Goal: Transaction & Acquisition: Download file/media

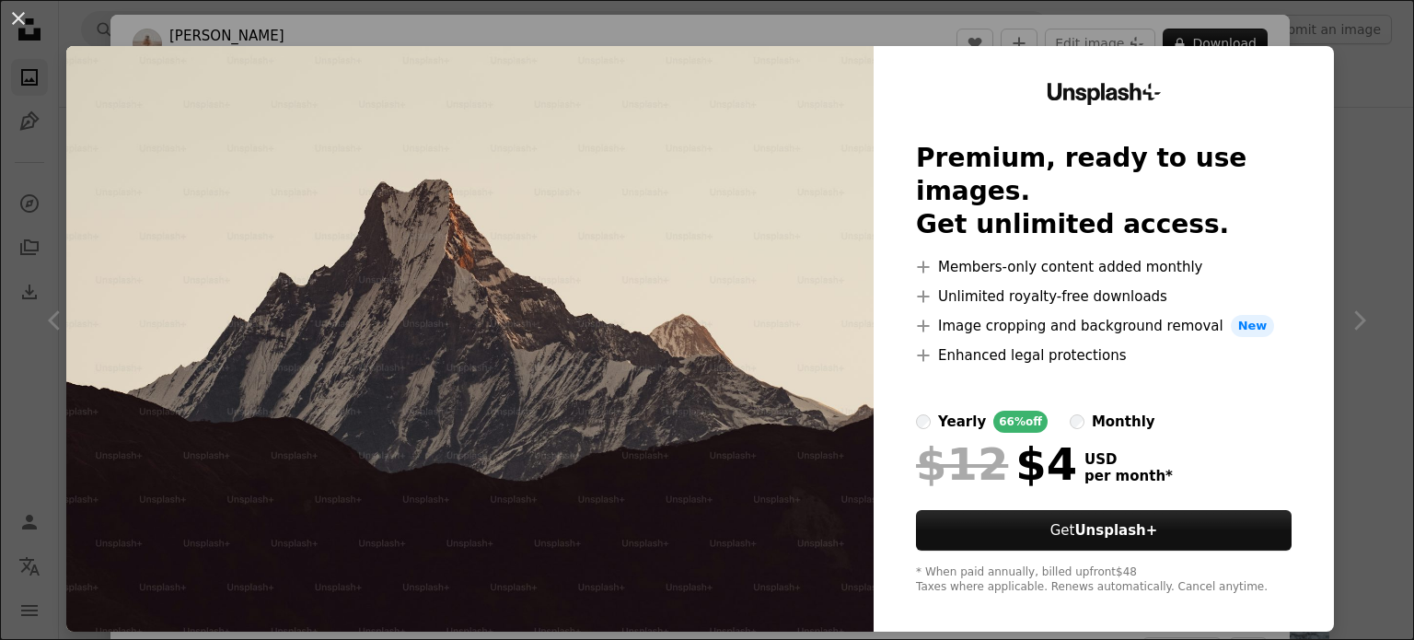
scroll to position [12217, 0]
click at [1255, 34] on div "An X shape Unsplash+ Premium, ready to use images. Get unlimited access. A plus…" at bounding box center [707, 320] width 1414 height 640
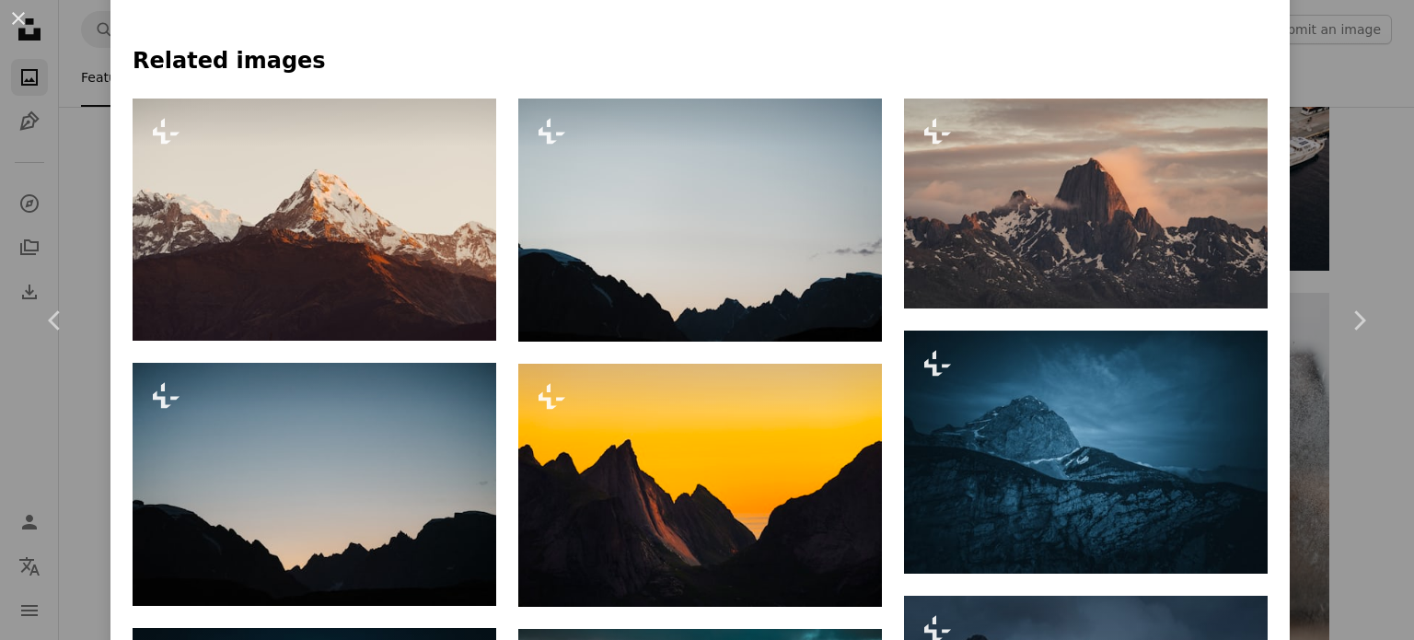
scroll to position [1318, 0]
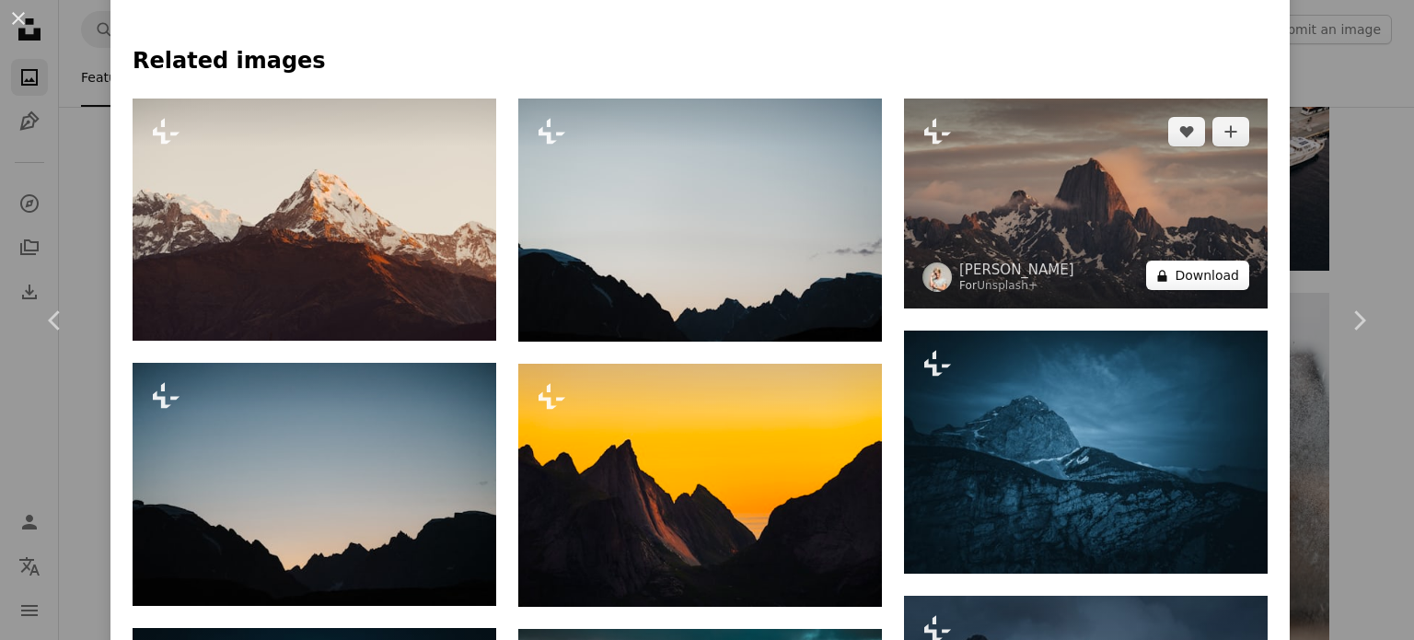
click at [1190, 275] on button "A lock Download" at bounding box center [1197, 275] width 103 height 29
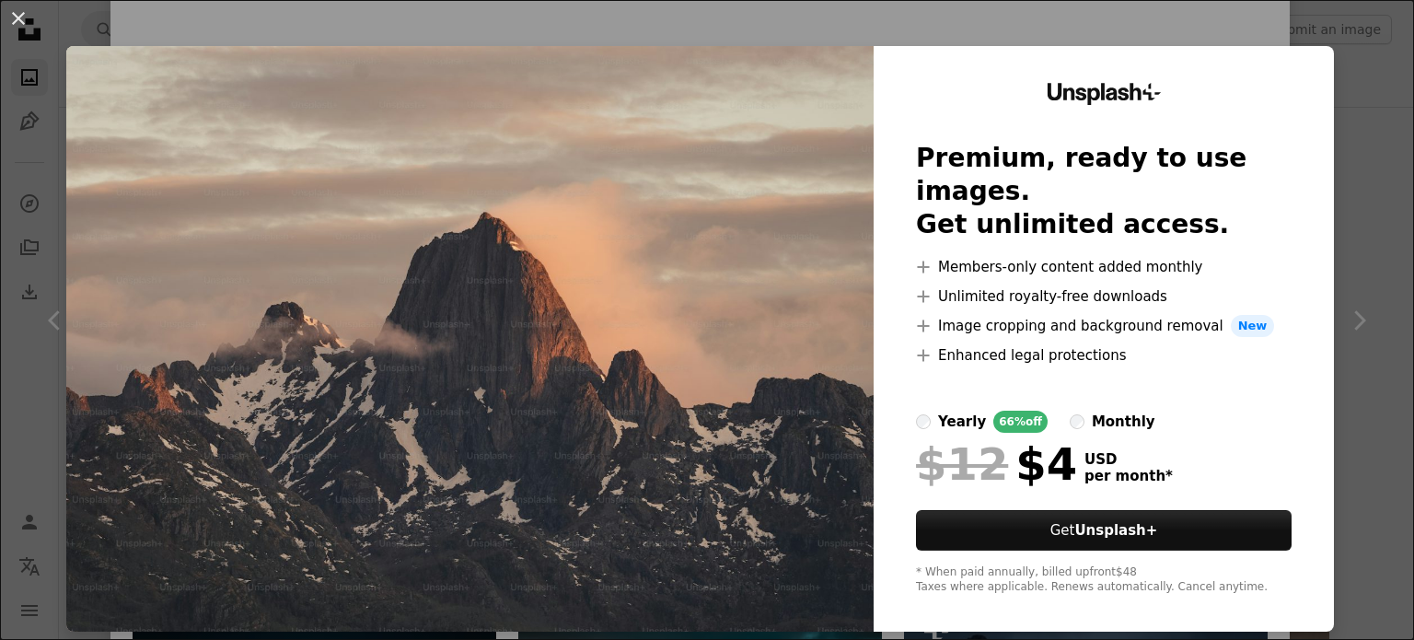
scroll to position [6, 0]
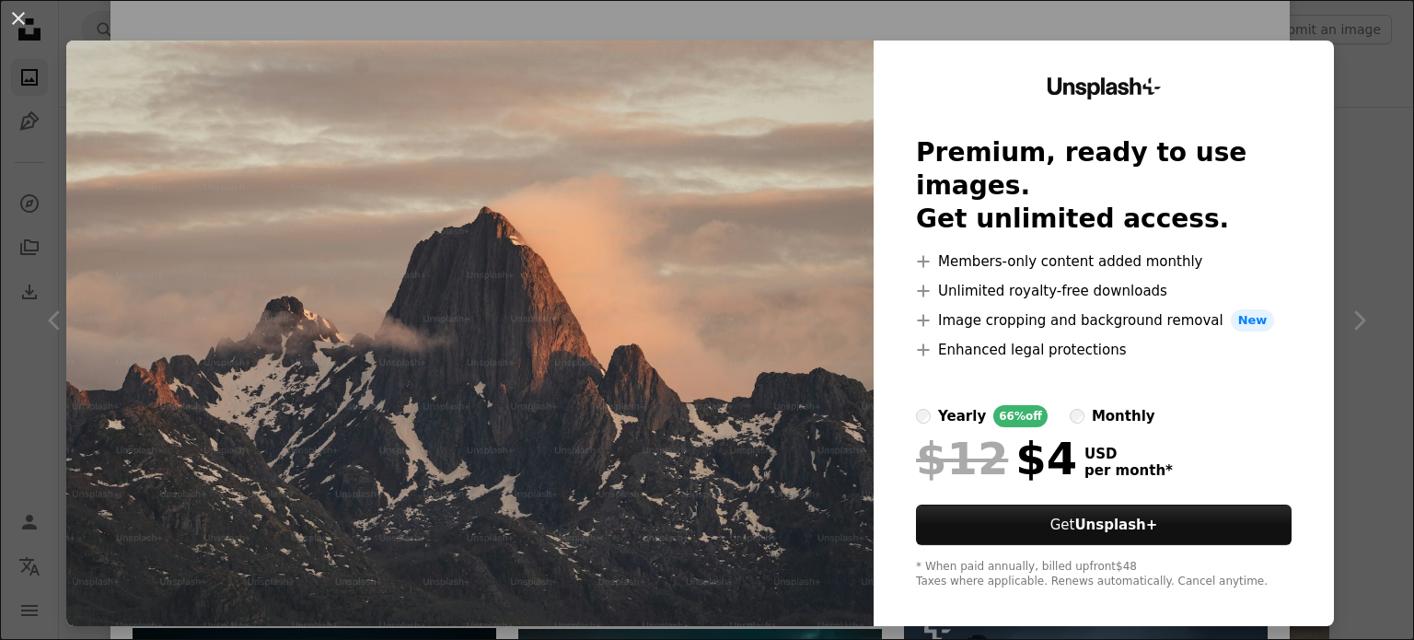
click at [714, 319] on img at bounding box center [469, 334] width 807 height 586
click at [7, 12] on button "An X shape" at bounding box center [18, 18] width 22 height 22
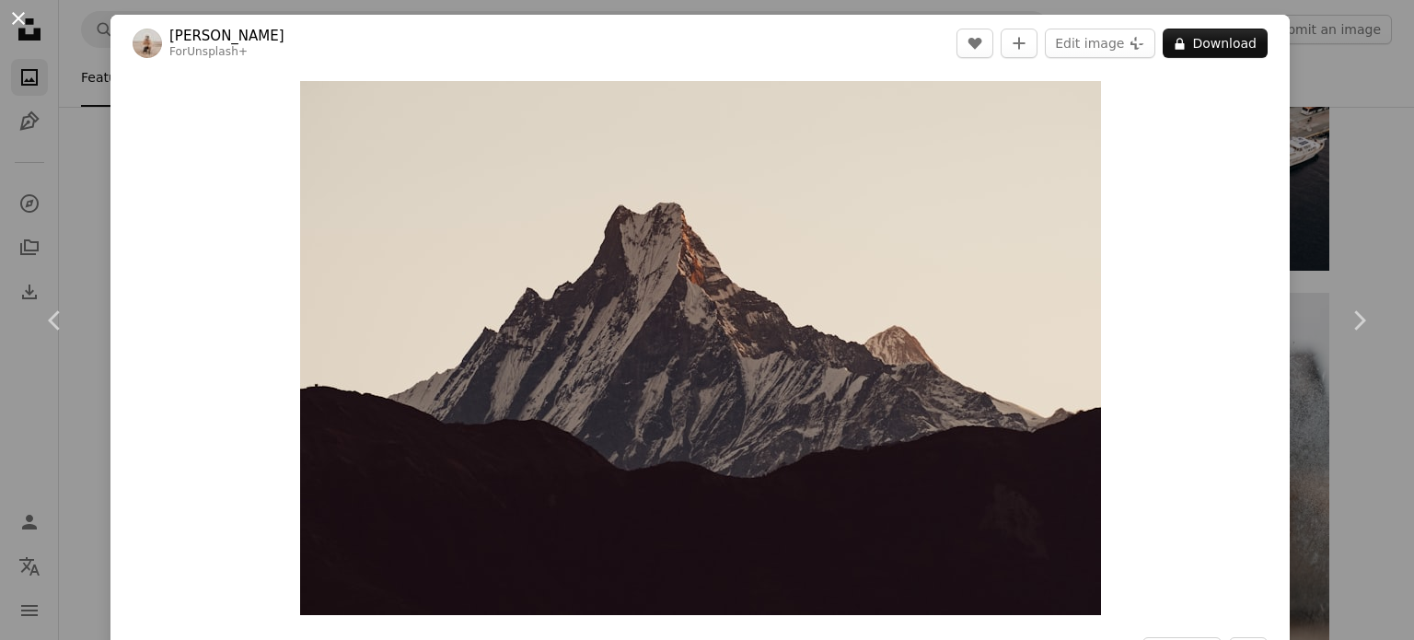
click at [22, 19] on button "An X shape" at bounding box center [18, 18] width 22 height 22
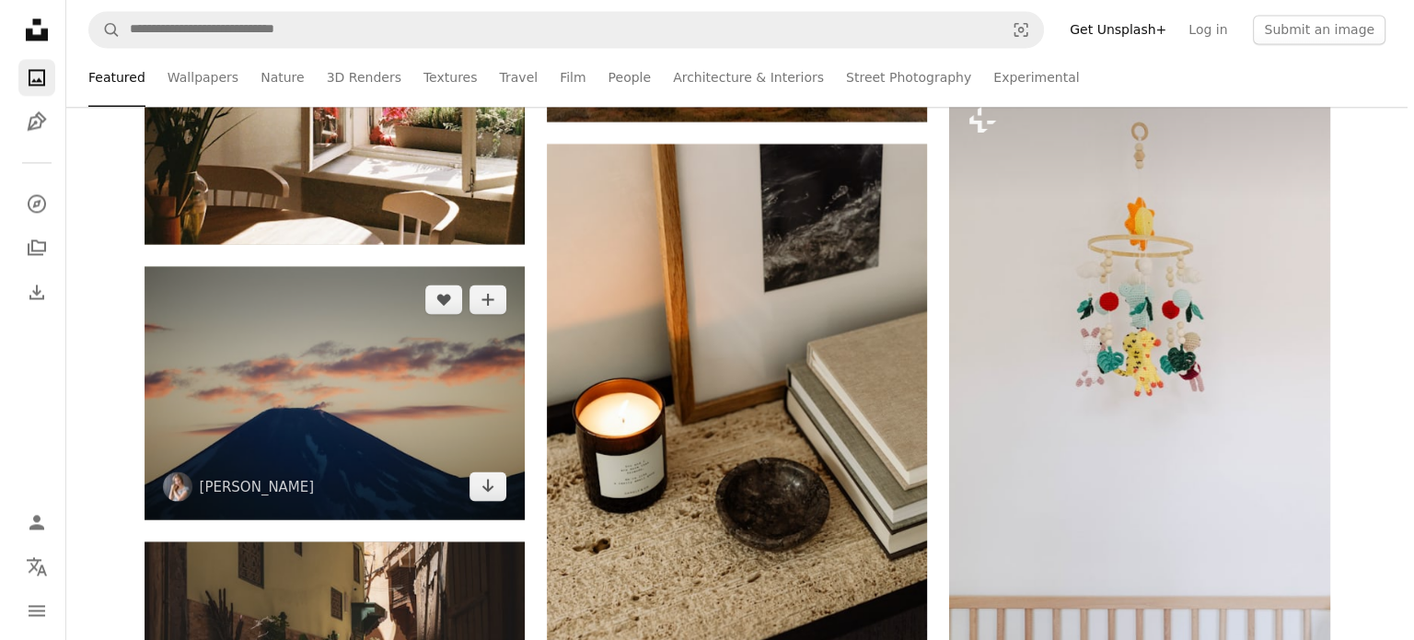
scroll to position [17005, 0]
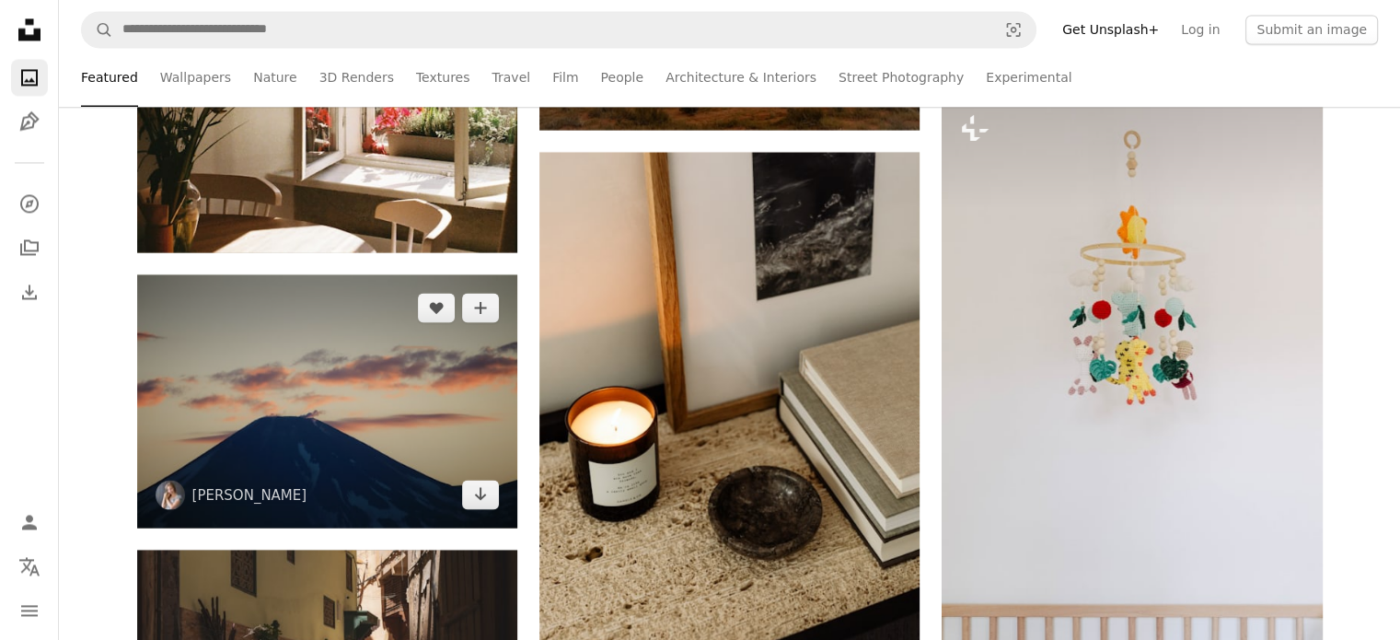
click at [331, 382] on img at bounding box center [327, 400] width 380 height 253
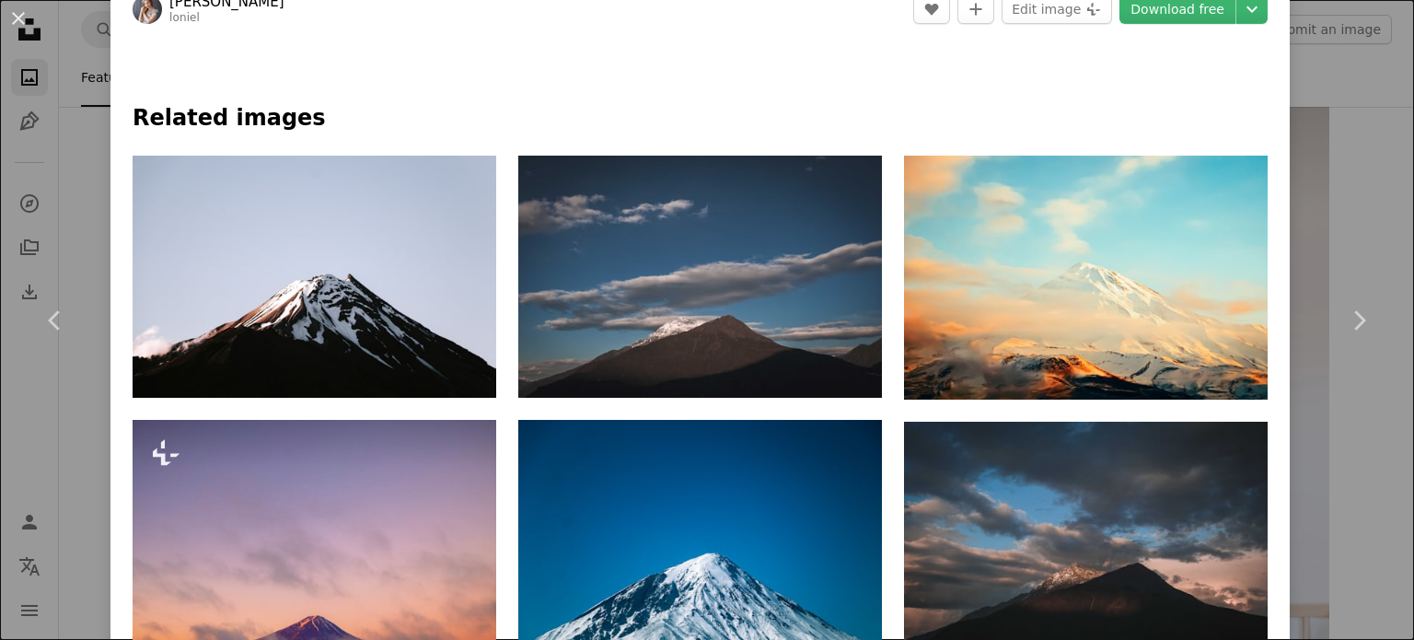
scroll to position [758, 0]
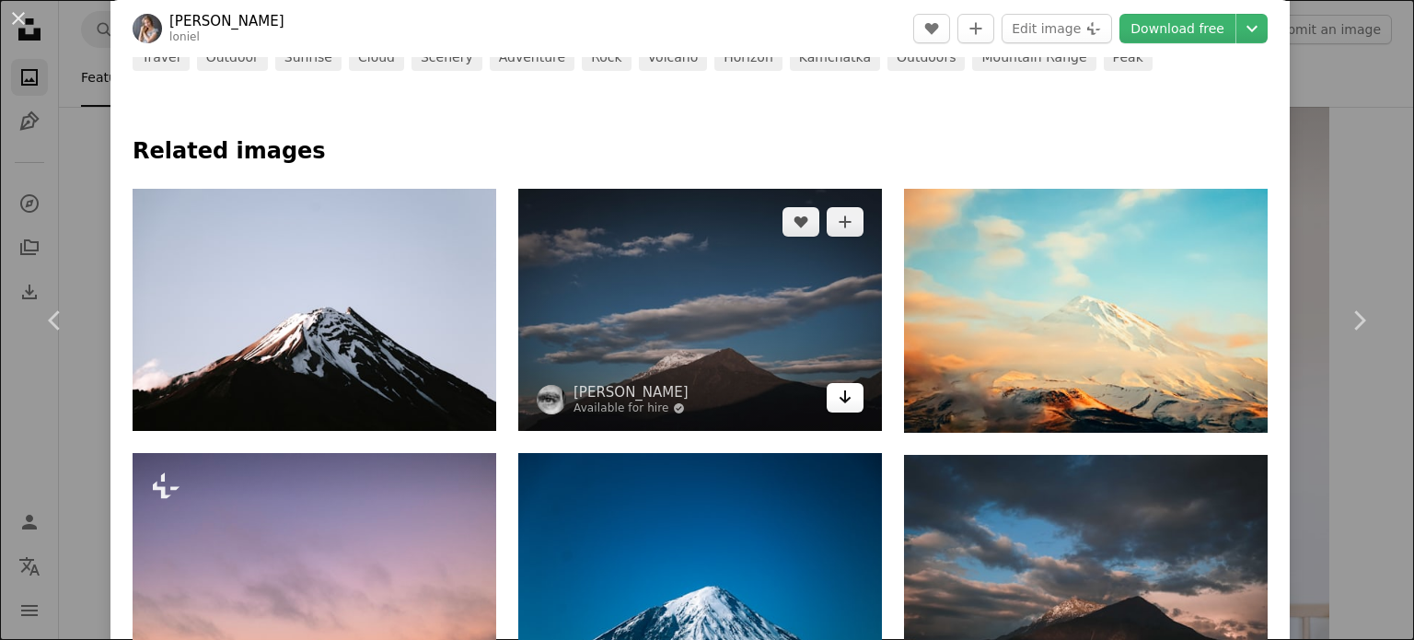
click at [839, 389] on icon "Arrow pointing down" at bounding box center [845, 397] width 15 height 22
